Goal: Task Accomplishment & Management: Manage account settings

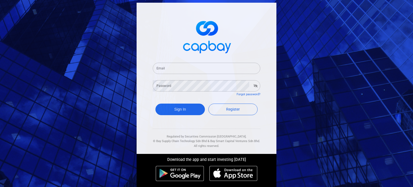
click at [168, 70] on input "Email" at bounding box center [206, 68] width 107 height 11
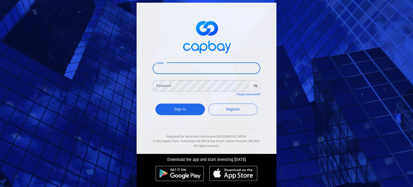
type input "[EMAIL_ADDRESS][DOMAIN_NAME]"
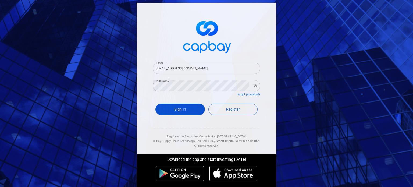
click at [187, 111] on button "Sign In" at bounding box center [179, 109] width 49 height 12
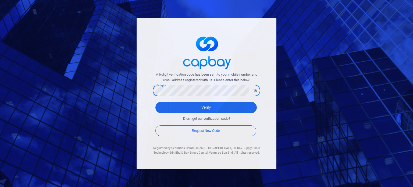
click at [267, 111] on div "A 6-digit verification code has been sent to your mobile number and email addre…" at bounding box center [207, 93] width 140 height 150
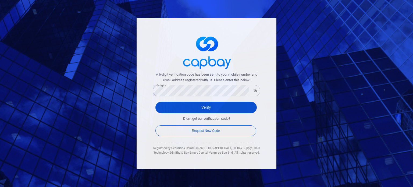
click at [212, 106] on button "Verify" at bounding box center [205, 108] width 101 height 12
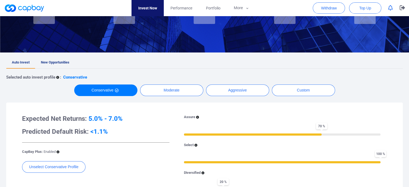
scroll to position [81, 0]
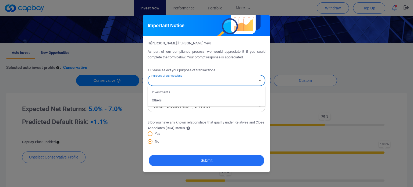
click at [192, 82] on input "Purpose of transactions" at bounding box center [202, 81] width 106 height 10
click at [191, 82] on input "Purpose of transactions" at bounding box center [202, 81] width 106 height 10
click at [184, 92] on li "Investments" at bounding box center [207, 92] width 118 height 8
type input "Investments"
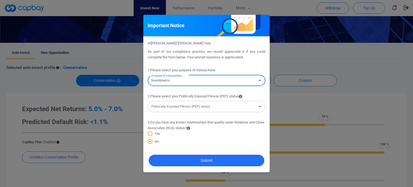
click at [186, 107] on input "Politically Exposed Person (PEP) status" at bounding box center [202, 107] width 106 height 10
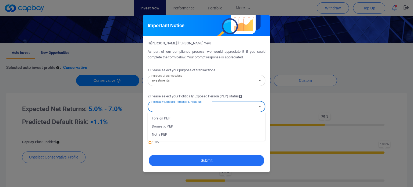
click at [186, 107] on input "Politically Exposed Person (PEP) status" at bounding box center [202, 107] width 106 height 10
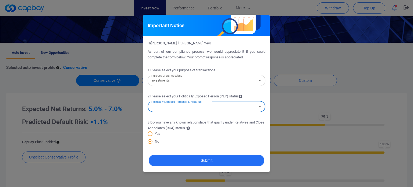
click at [186, 107] on input "Politically Exposed Person (PEP) status" at bounding box center [202, 107] width 106 height 10
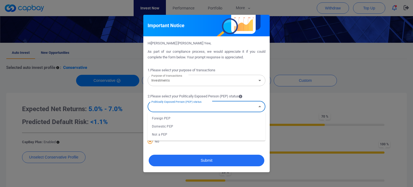
click at [176, 134] on li "Not a PEP" at bounding box center [207, 134] width 118 height 8
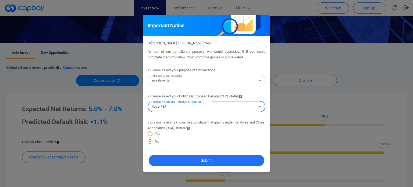
type input "Not a PEP"
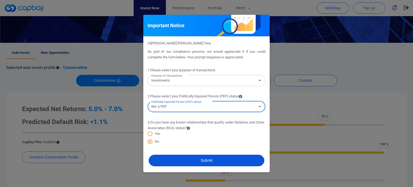
click at [188, 160] on button "Submit" at bounding box center [207, 161] width 116 height 12
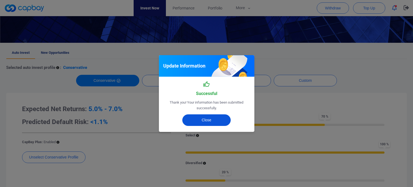
click at [207, 118] on button "Close" at bounding box center [206, 120] width 48 height 12
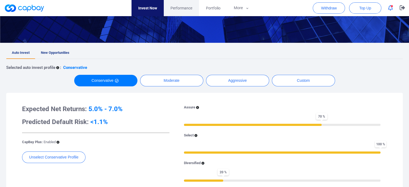
click at [179, 8] on span "Performance" at bounding box center [181, 8] width 22 height 6
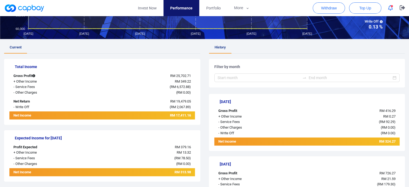
scroll to position [81, 0]
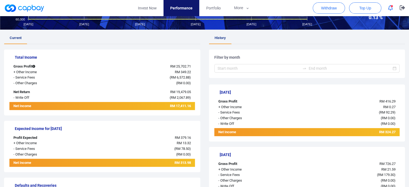
click at [181, 92] on span "RM 19,479.05" at bounding box center [180, 92] width 21 height 4
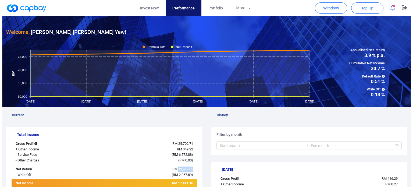
scroll to position [0, 0]
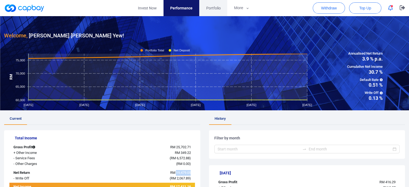
click at [214, 7] on span "Portfolio" at bounding box center [213, 8] width 15 height 6
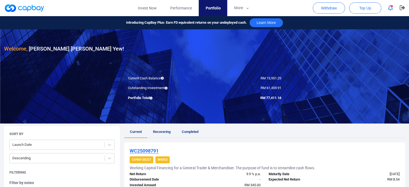
click at [270, 77] on span "RM 15,951.25" at bounding box center [270, 78] width 21 height 4
drag, startPoint x: 266, startPoint y: 78, endPoint x: 282, endPoint y: 77, distance: 15.6
click at [282, 77] on div "RM 15,951.25" at bounding box center [244, 79] width 81 height 6
copy span "15,951.25"
drag, startPoint x: 66, startPoint y: 0, endPoint x: 346, endPoint y: 59, distance: 286.5
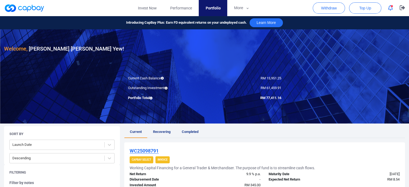
click at [346, 59] on div at bounding box center [204, 76] width 409 height 94
click at [400, 11] on button "button" at bounding box center [401, 8] width 13 height 16
